Goal: Transaction & Acquisition: Download file/media

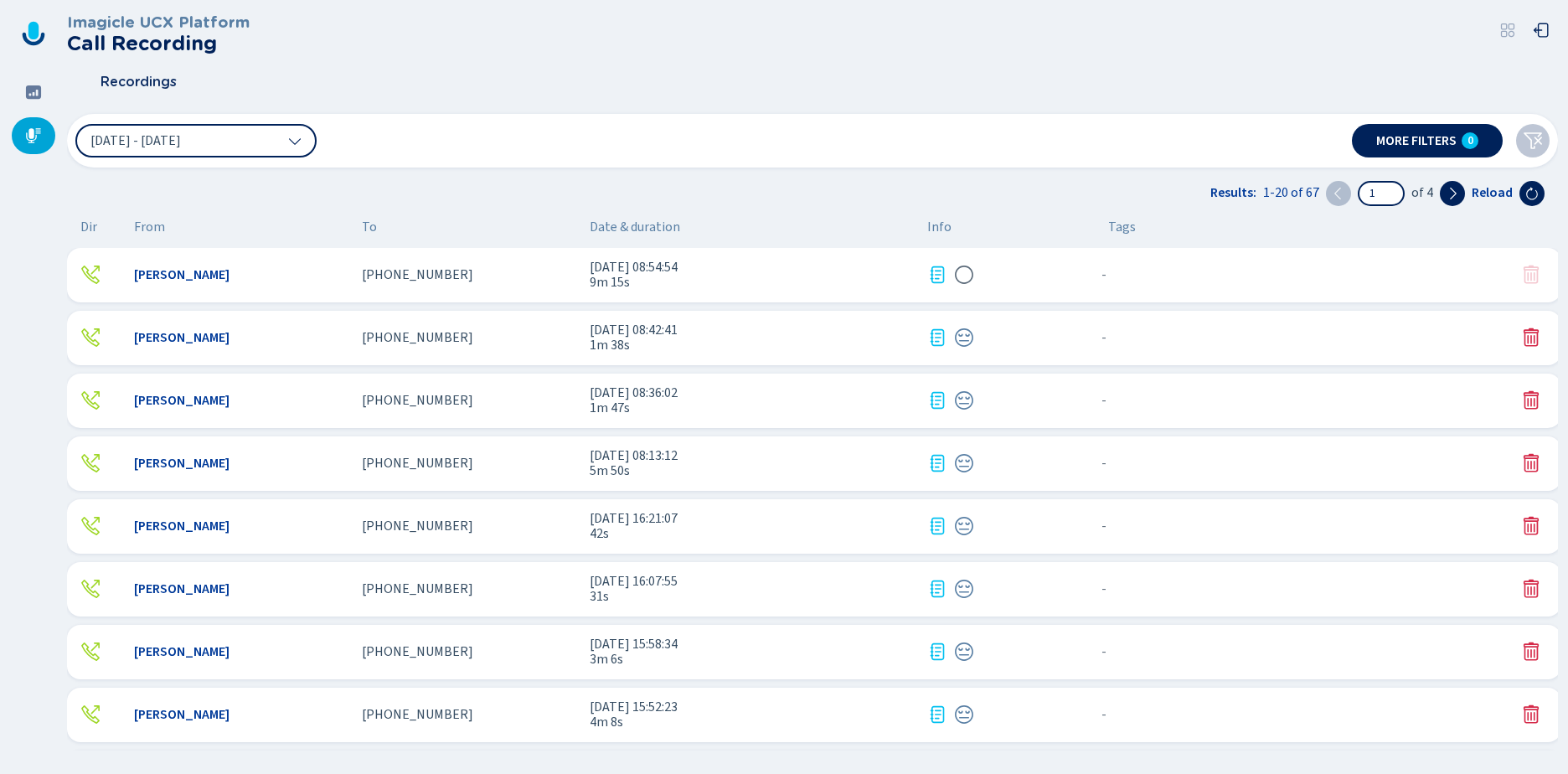
click at [629, 286] on span "9m 15s" at bounding box center [751, 282] width 324 height 15
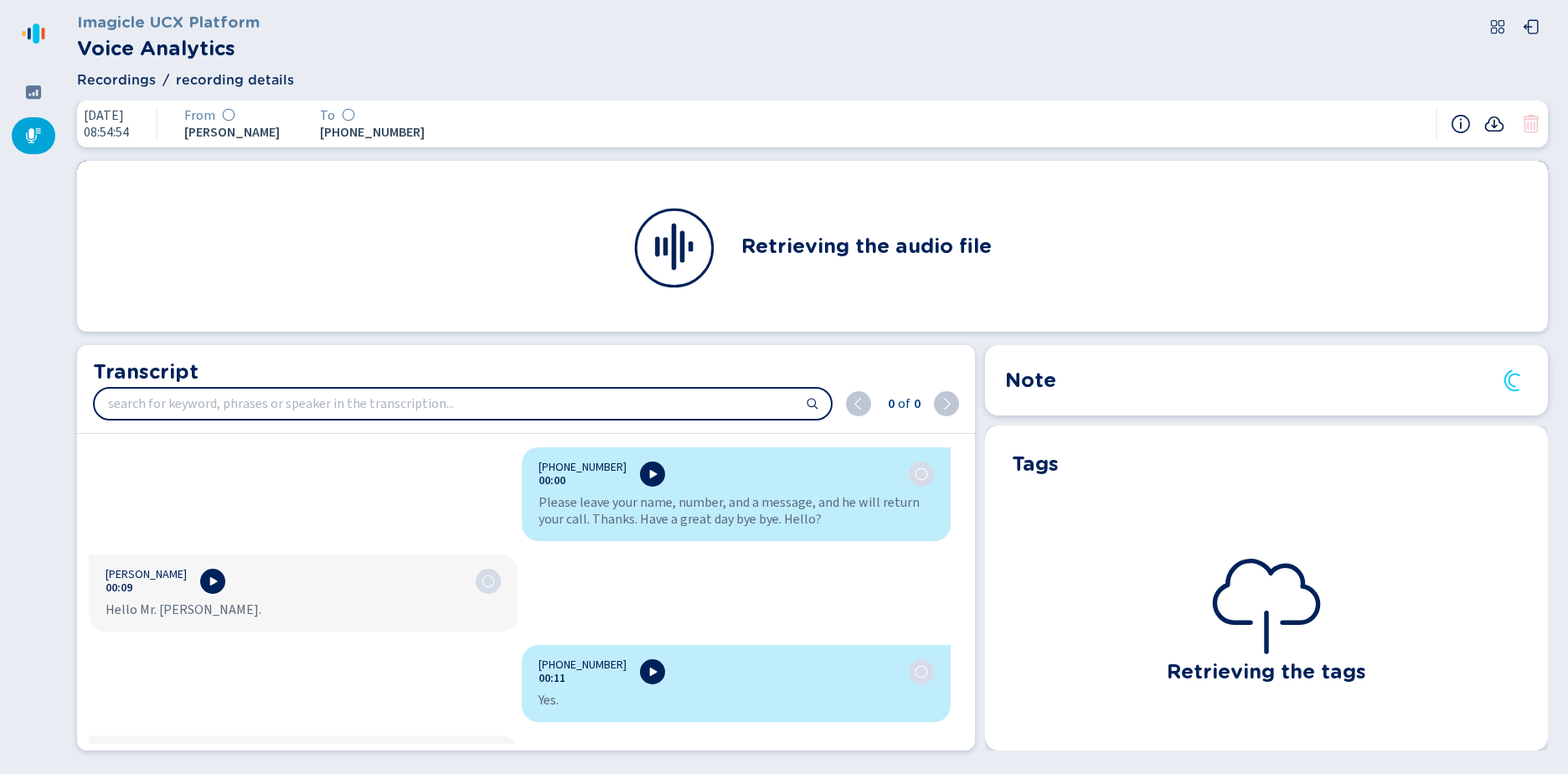
click at [1493, 129] on icon at bounding box center [1495, 124] width 20 height 20
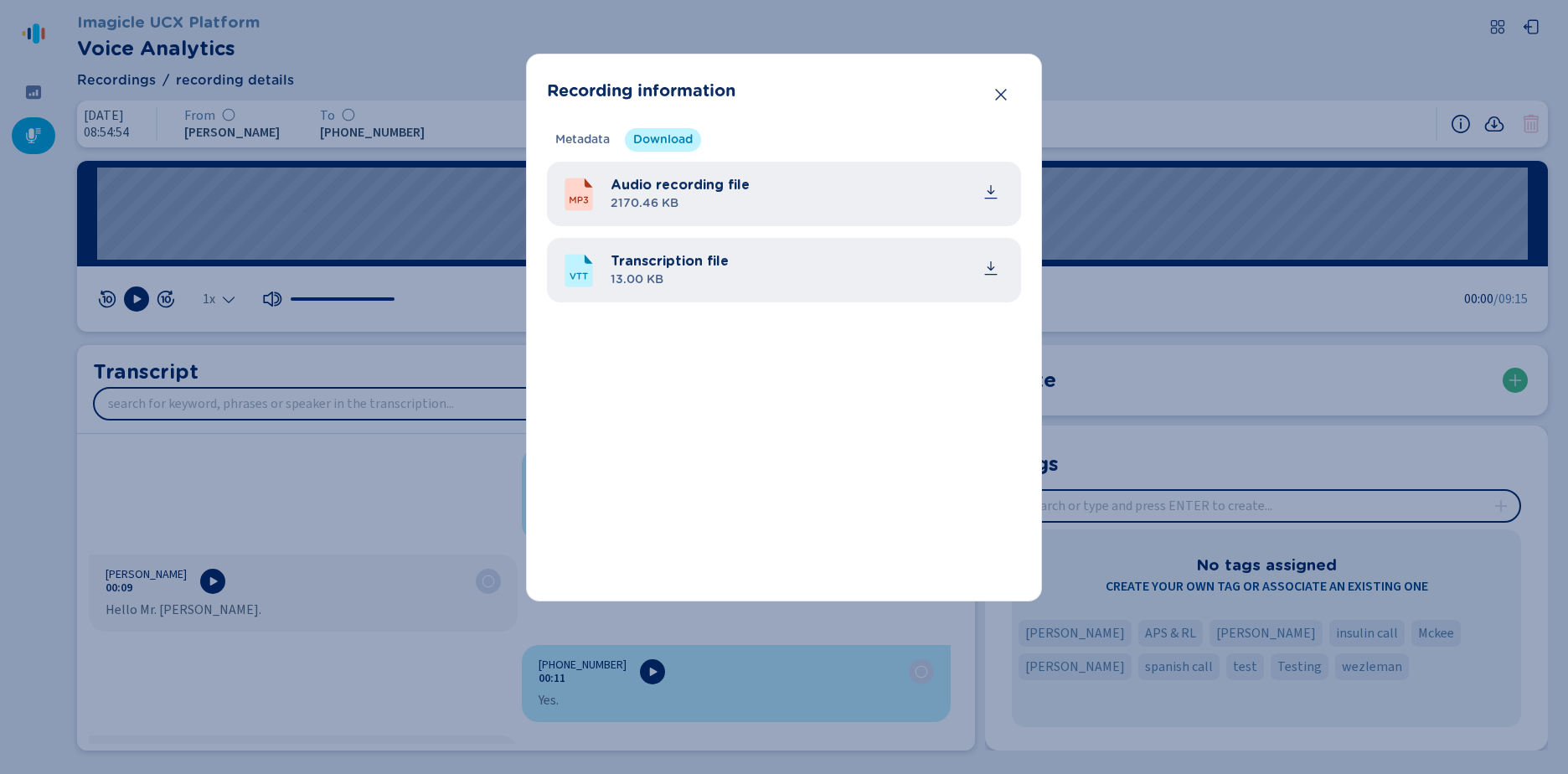
drag, startPoint x: 986, startPoint y: 271, endPoint x: 919, endPoint y: 358, distance: 109.8
click at [986, 270] on icon "common.download" at bounding box center [990, 268] width 17 height 17
